Goal: Task Accomplishment & Management: Use online tool/utility

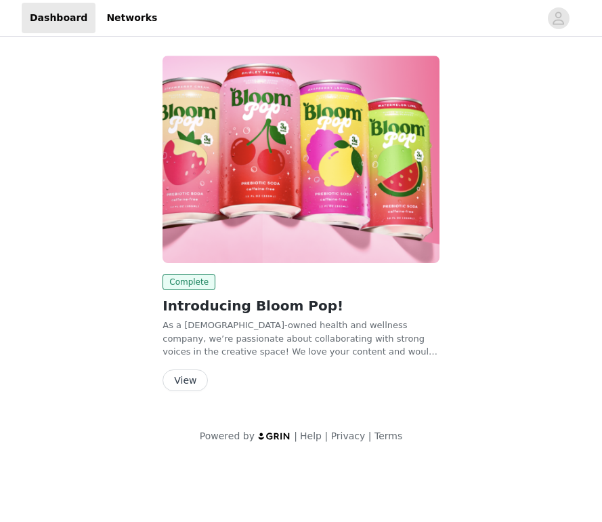
click at [186, 377] on button "View" at bounding box center [185, 380] width 45 height 22
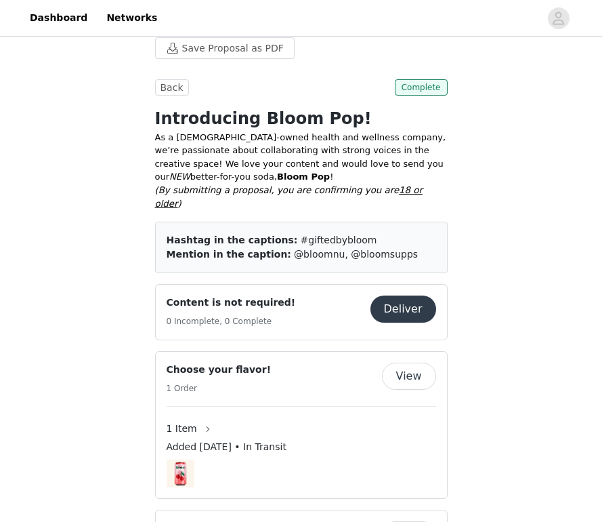
scroll to position [108, 0]
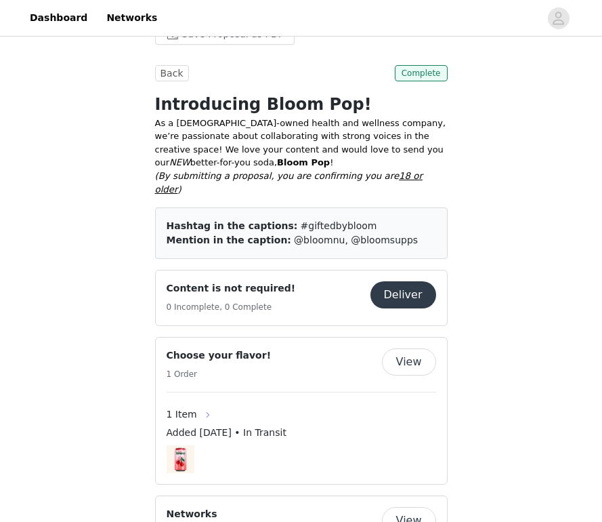
click at [197, 404] on button "button" at bounding box center [208, 415] width 22 height 22
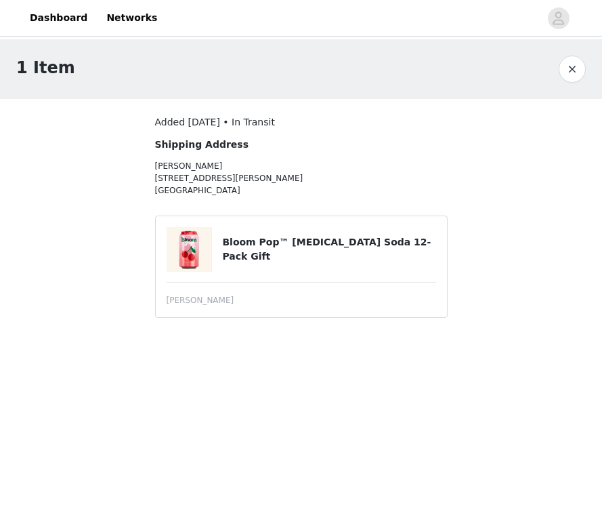
click at [577, 77] on button "button" at bounding box center [572, 69] width 27 height 27
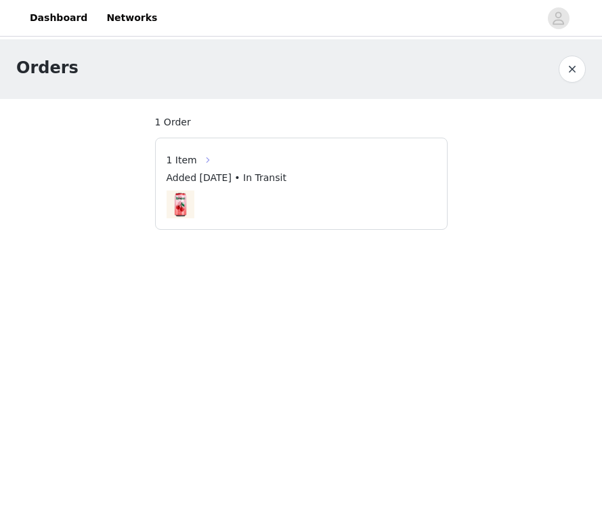
click at [205, 161] on button "button" at bounding box center [208, 160] width 22 height 22
